Goal: Check status: Check status

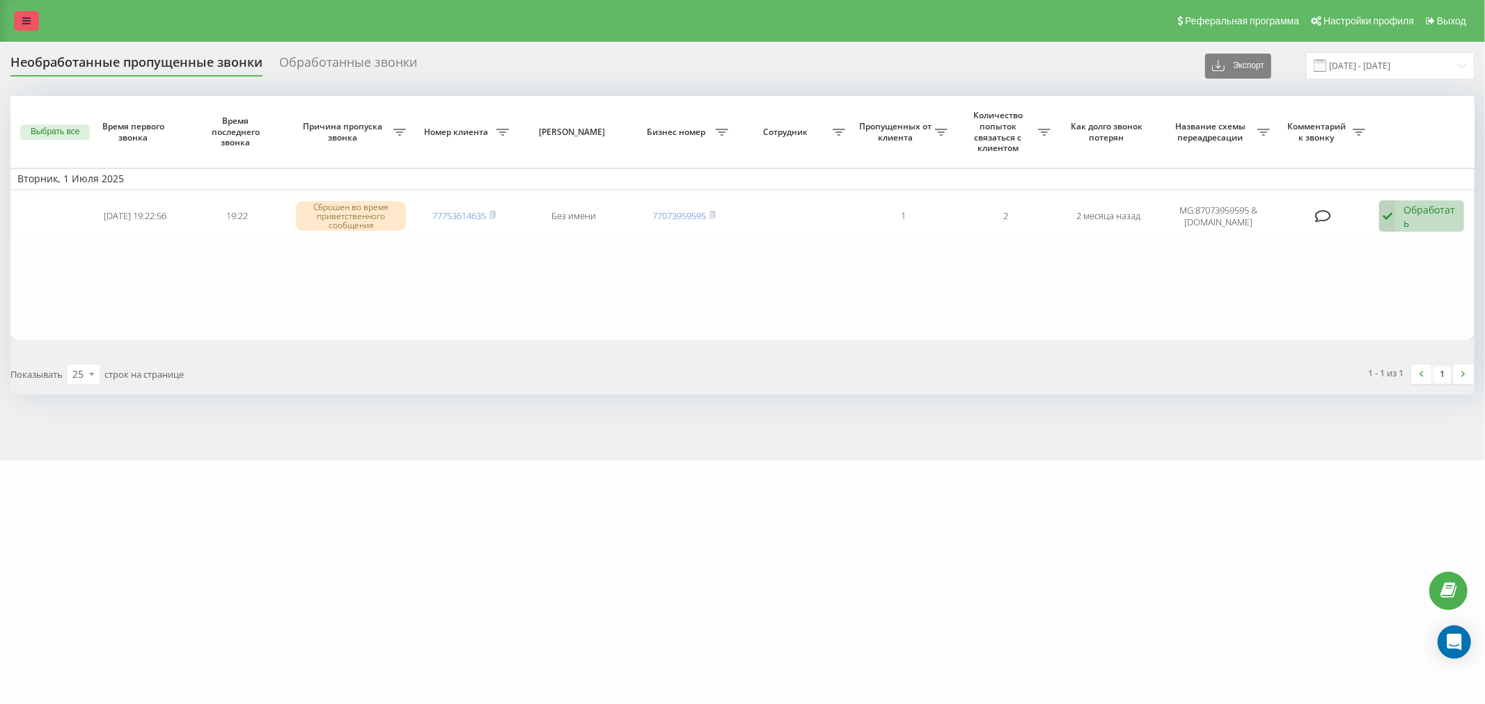
click at [17, 14] on link at bounding box center [26, 20] width 25 height 19
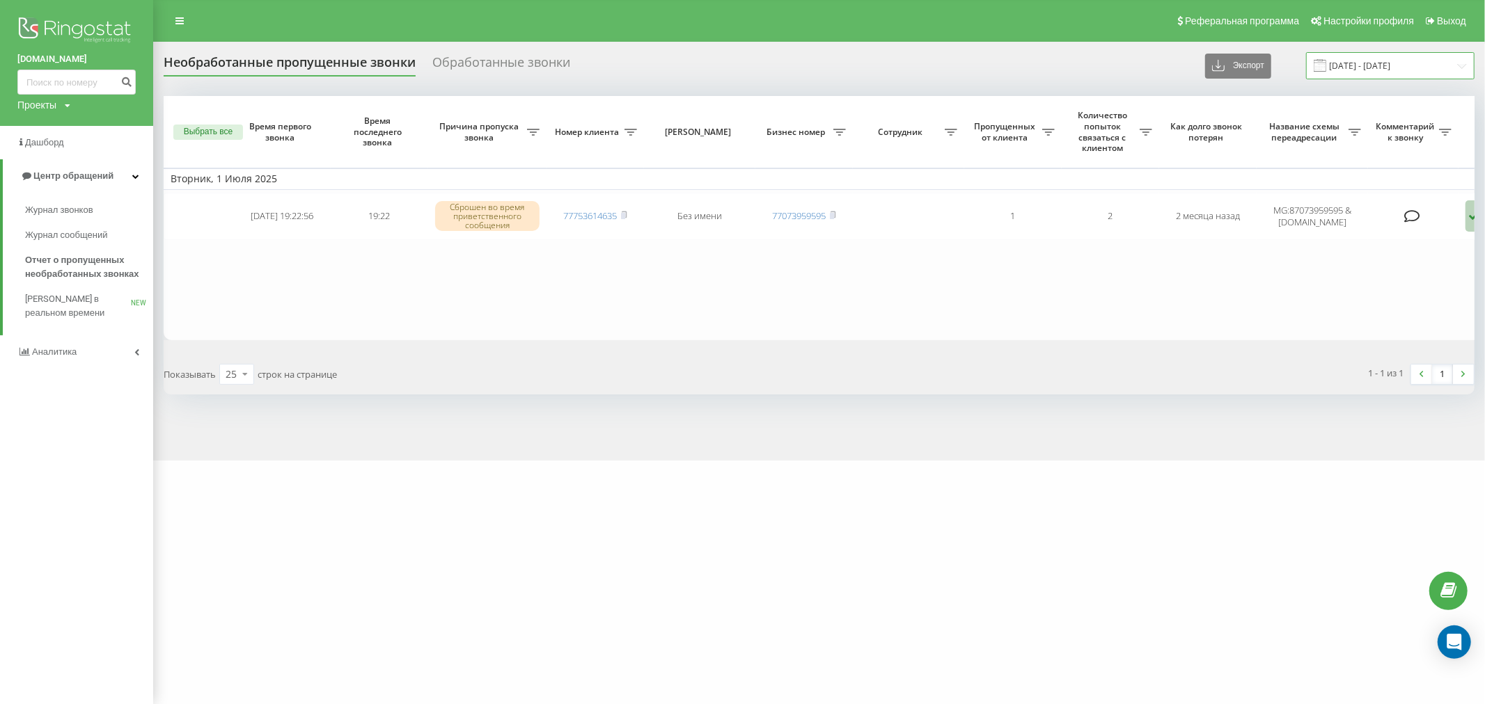
click at [1386, 70] on input "01.07.2025 - 01.07.2025" at bounding box center [1390, 65] width 168 height 27
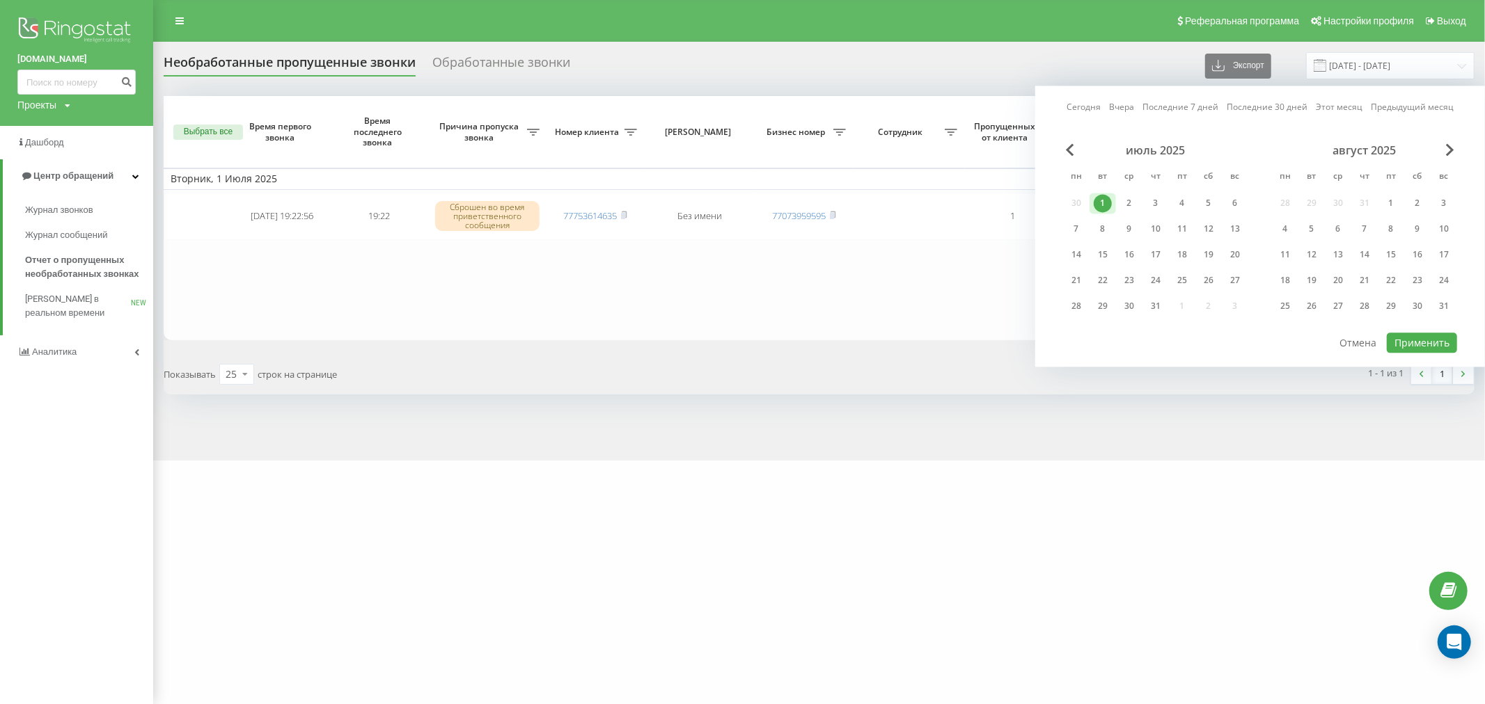
click at [1444, 144] on div "август 2025" at bounding box center [1364, 150] width 185 height 14
click at [1455, 141] on div "Сегодня Вчера Последние 7 дней Последние 30 дней Этот месяц Предыдущий месяц ию…" at bounding box center [1260, 226] width 450 height 281
click at [1418, 271] on div "23" at bounding box center [1417, 280] width 18 height 18
click at [1392, 275] on div "22" at bounding box center [1391, 280] width 18 height 18
click at [1409, 340] on button "Применить" at bounding box center [1421, 343] width 70 height 20
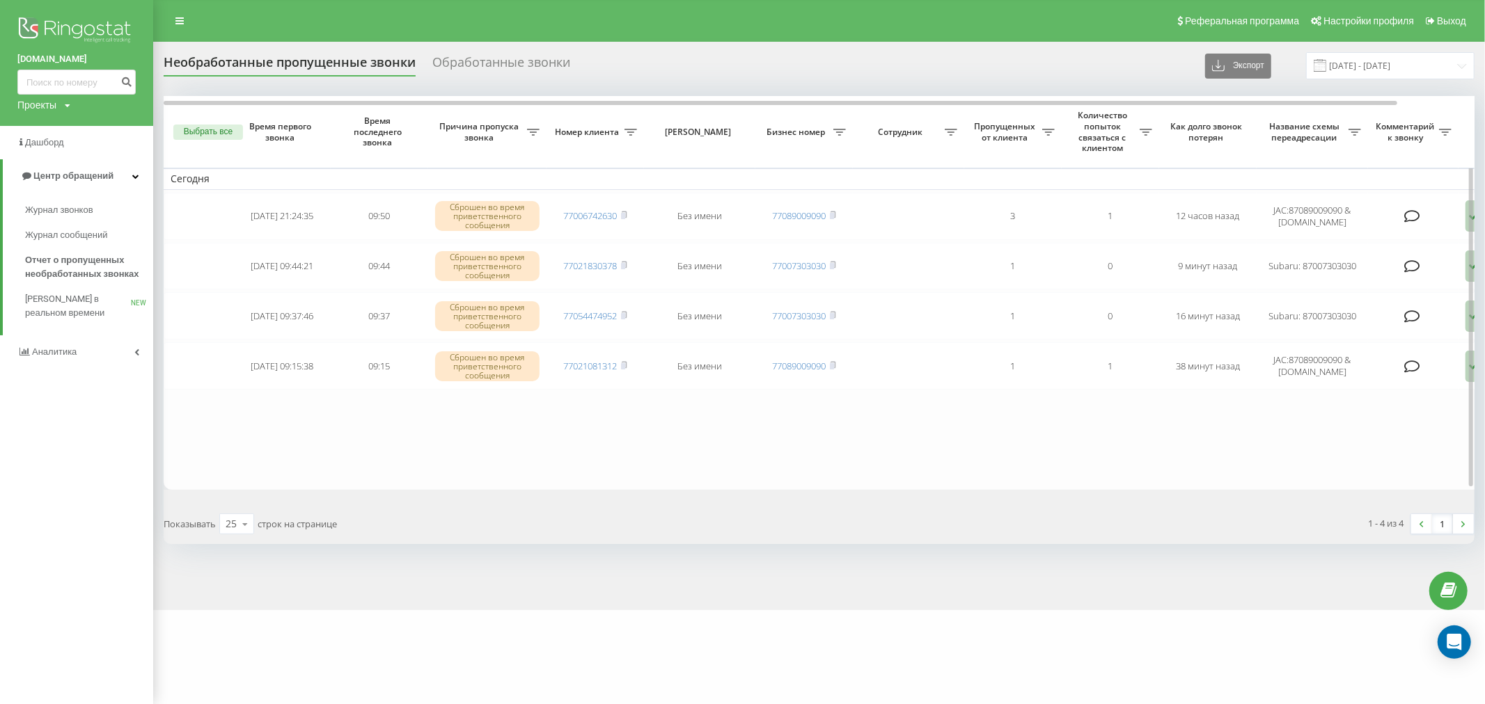
click at [1298, 135] on span "Название схемы переадресации" at bounding box center [1305, 132] width 85 height 22
click at [1230, 149] on th "Как долго звонок потерян" at bounding box center [1207, 132] width 97 height 72
click at [1371, 47] on div "Необработанные пропущенные звонки Обработанные звонки Экспорт .csv .xlsx 22.08.…" at bounding box center [742, 326] width 1485 height 569
click at [1369, 67] on input "22.08.2025 - 23.08.2025" at bounding box center [1390, 65] width 168 height 27
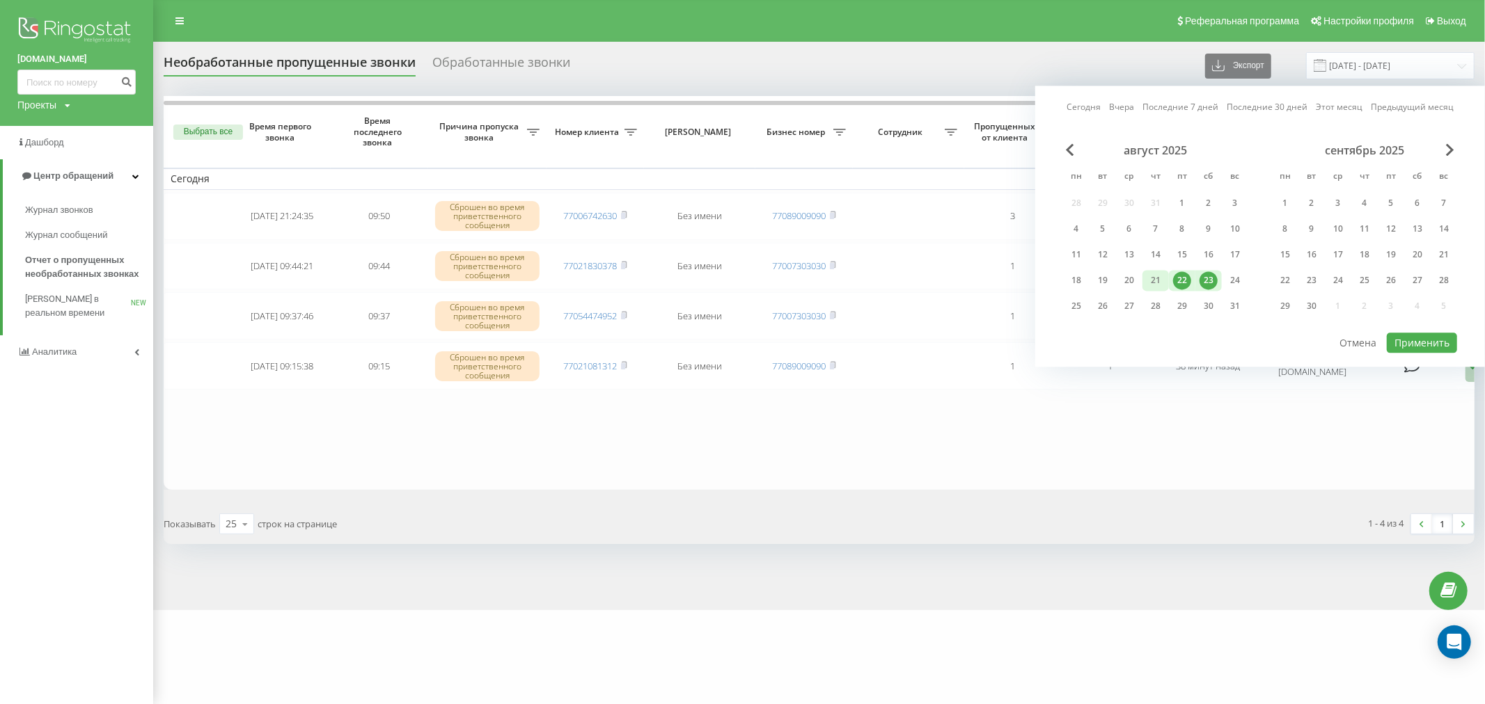
click at [1146, 272] on div "21" at bounding box center [1155, 280] width 18 height 18
drag, startPoint x: 1206, startPoint y: 280, endPoint x: 1236, endPoint y: 283, distance: 30.1
click at [1208, 280] on div "23" at bounding box center [1208, 280] width 18 height 18
click at [1430, 335] on button "Применить" at bounding box center [1421, 343] width 70 height 20
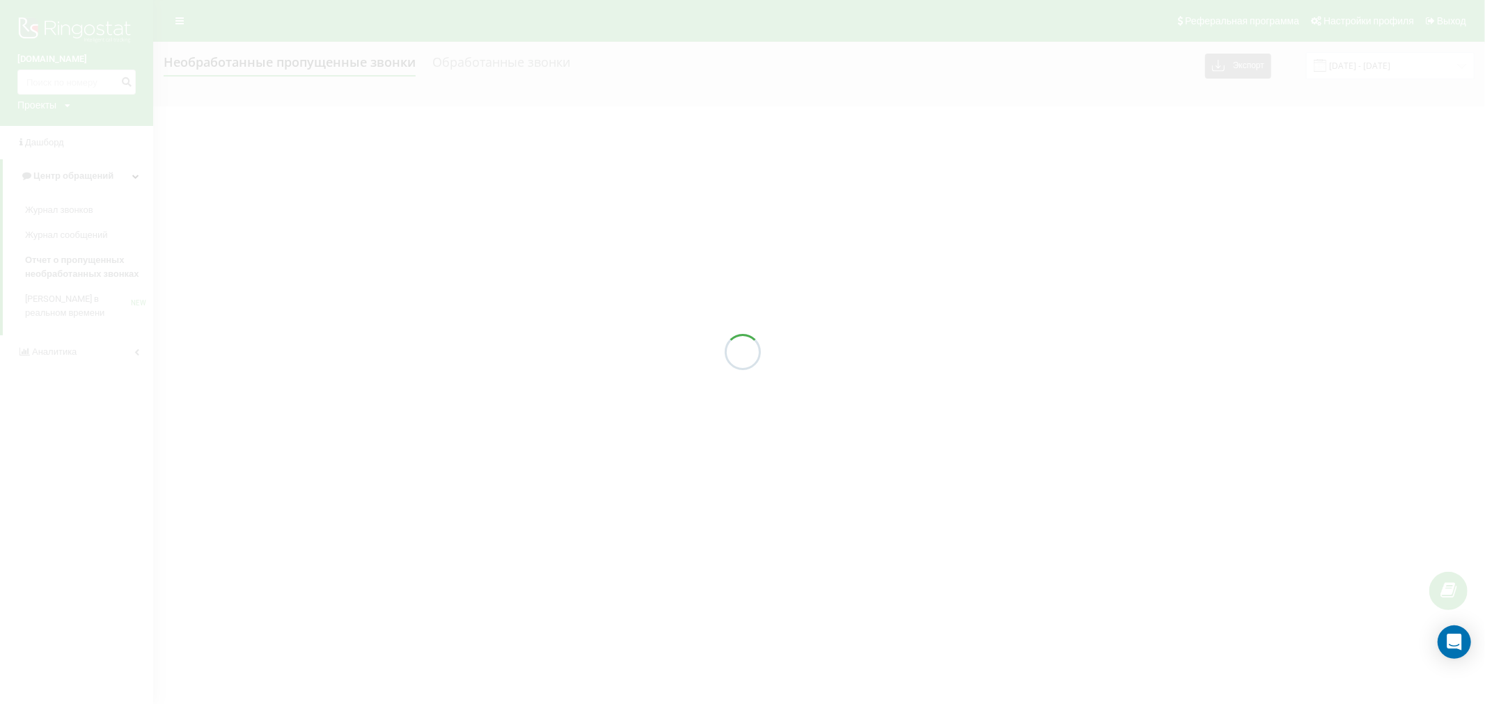
type input "[DATE] - [DATE]"
